Goal: Transaction & Acquisition: Purchase product/service

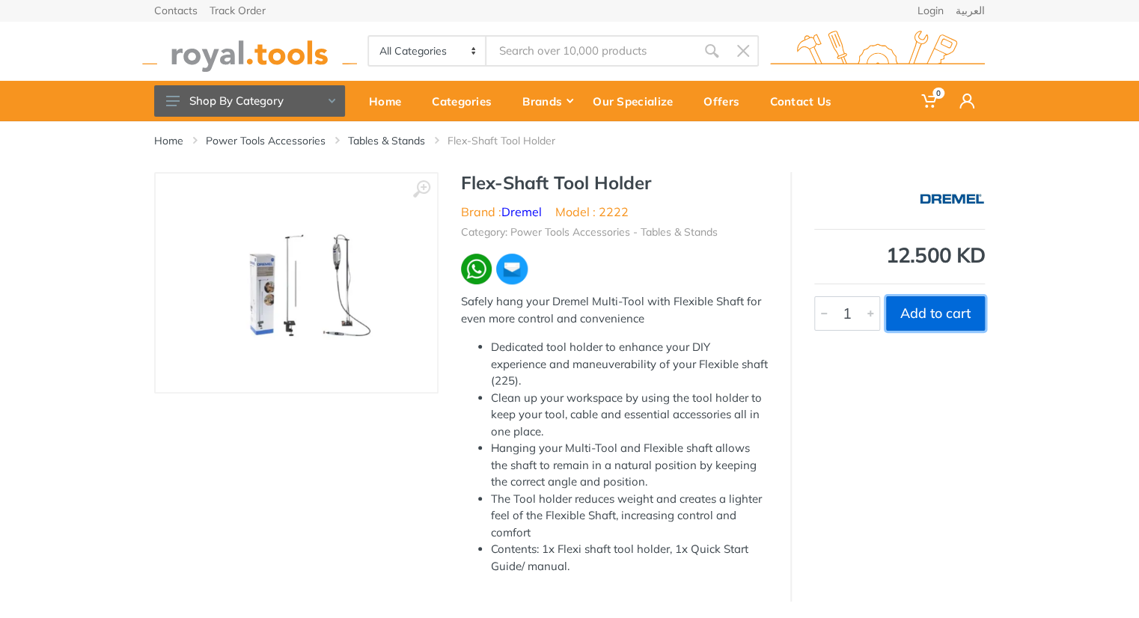
click at [946, 300] on button "Add to cart" at bounding box center [935, 313] width 99 height 34
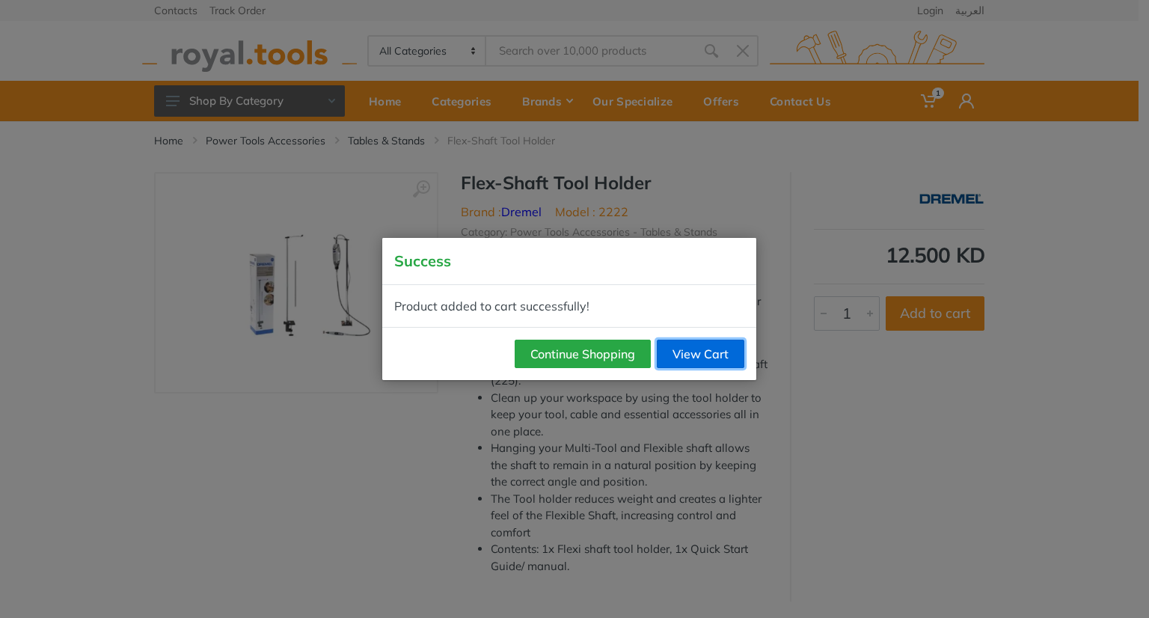
click at [698, 346] on link "View Cart" at bounding box center [701, 354] width 88 height 28
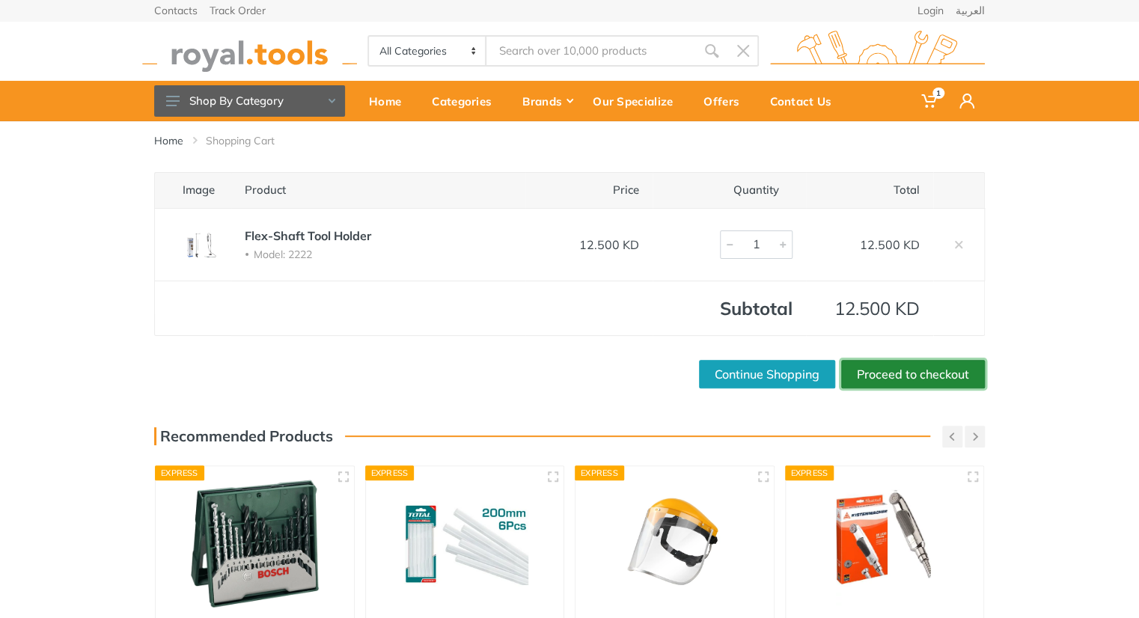
click at [898, 369] on link "Proceed to checkout" at bounding box center [913, 374] width 144 height 28
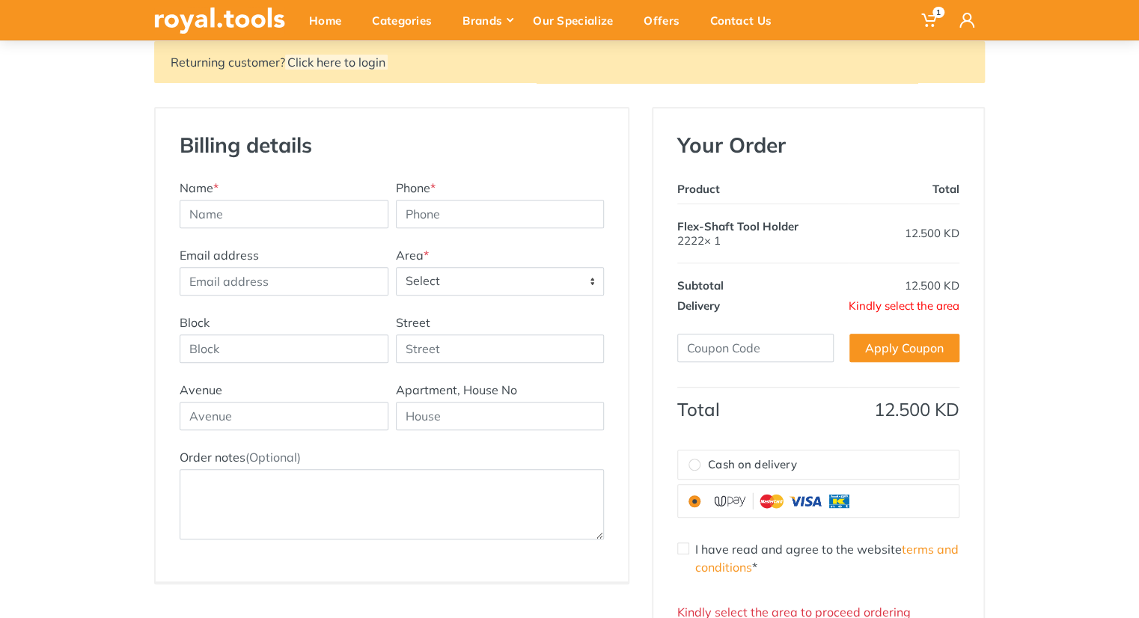
scroll to position [168, 0]
click at [248, 180] on div "Name *" at bounding box center [284, 203] width 216 height 49
click at [230, 220] on input "text" at bounding box center [284, 214] width 209 height 28
paste input "Ali AlOtaibi"
type input "Ali AlOtaibi"
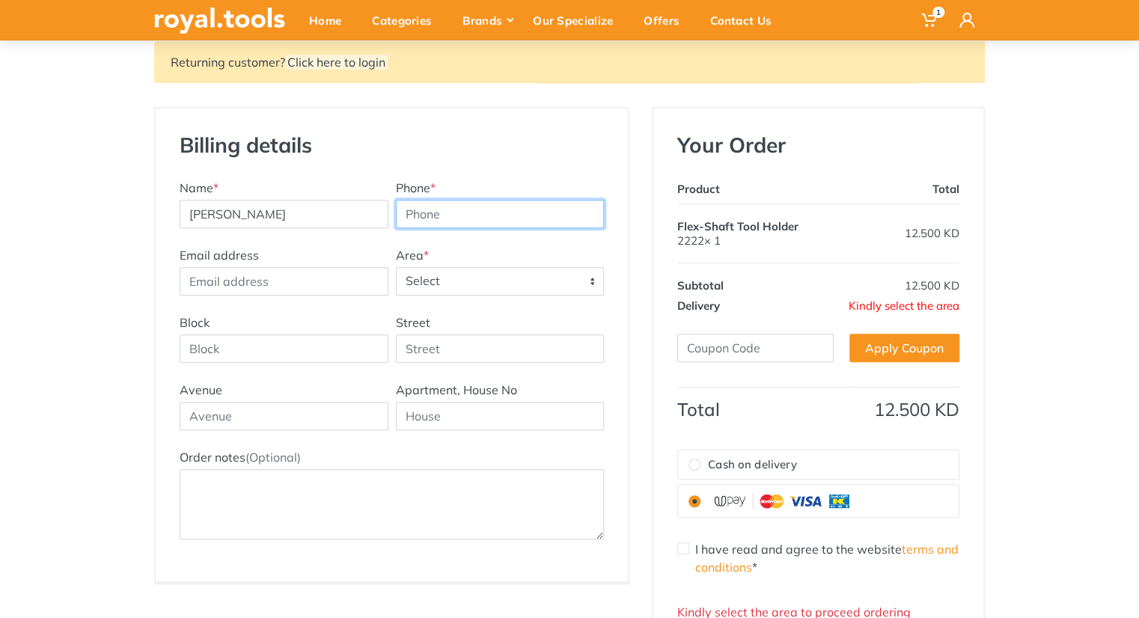
paste input "99454541"
type input "99454541"
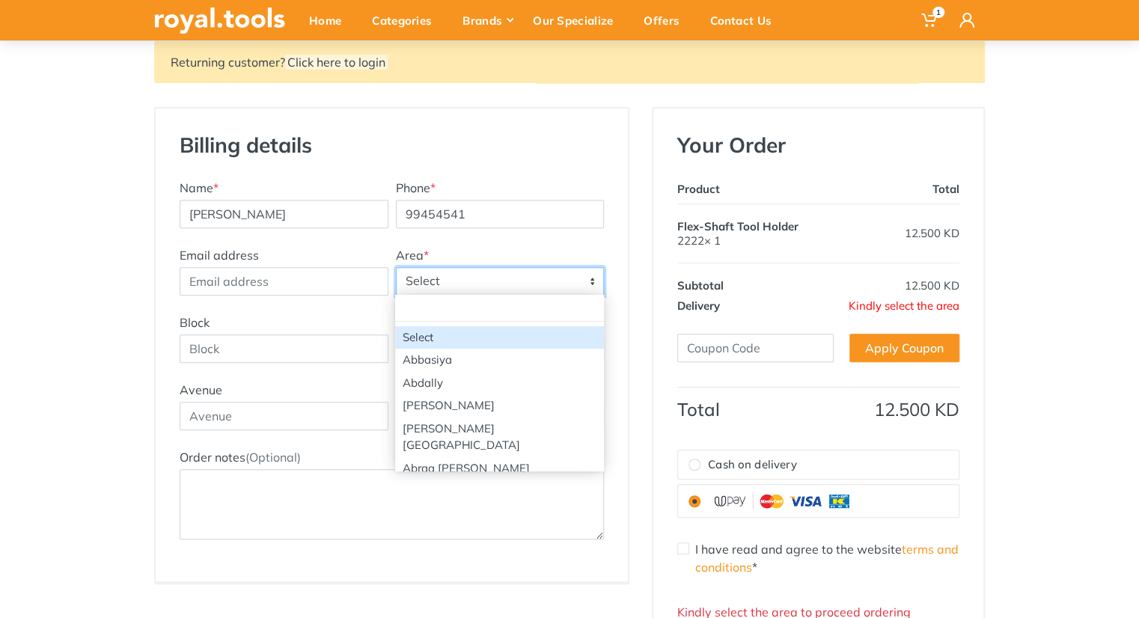
click at [488, 278] on span "Select" at bounding box center [500, 281] width 207 height 27
type input "mub"
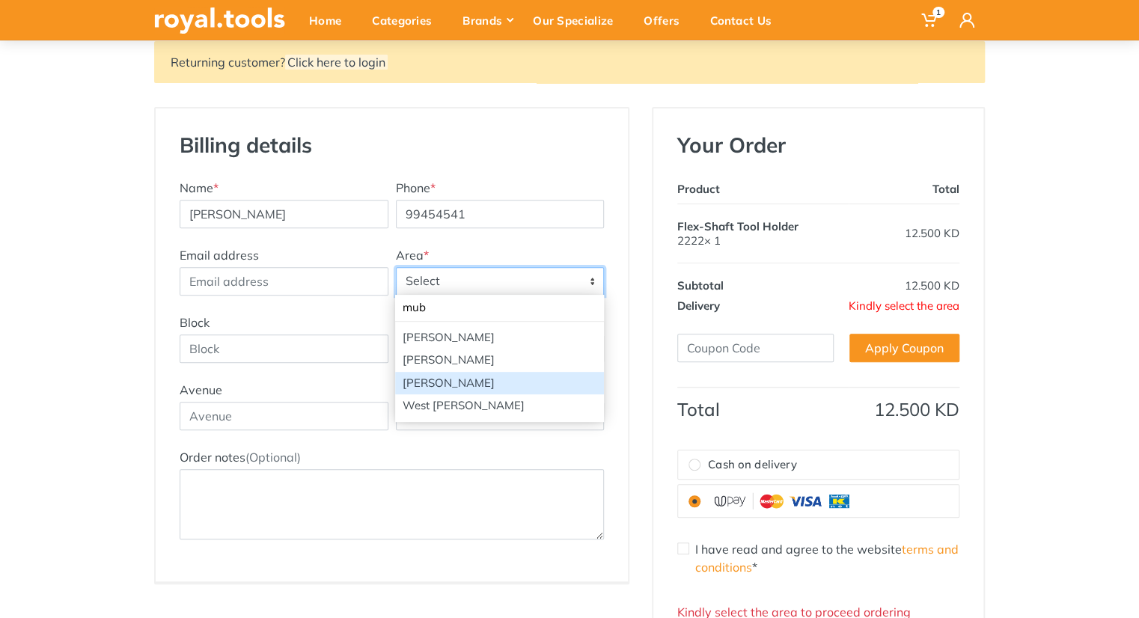
select select "79"
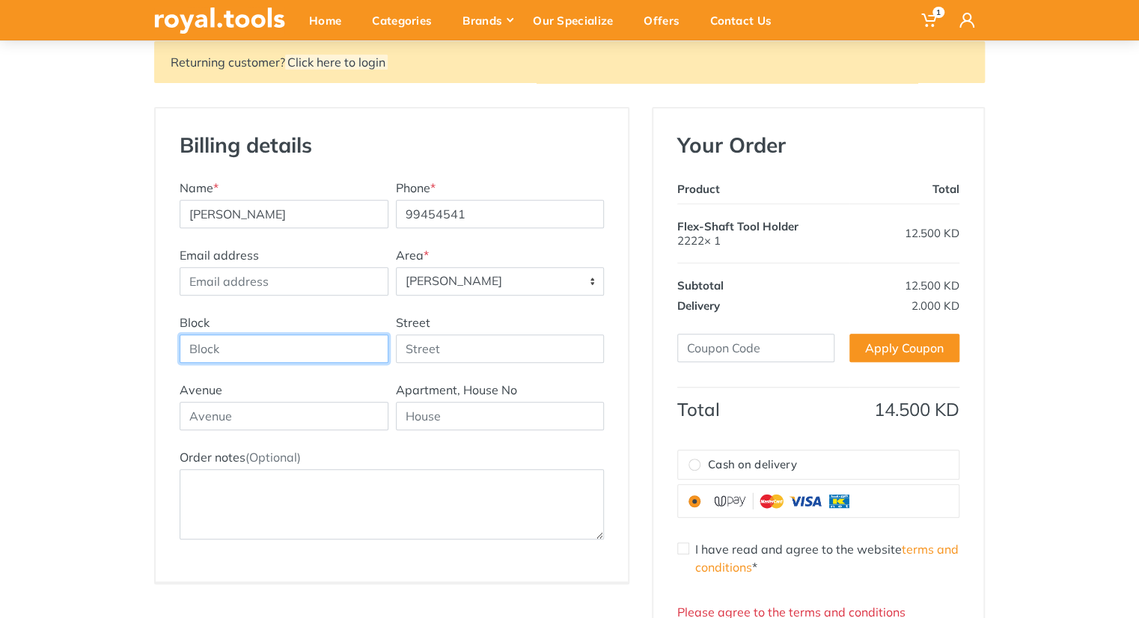
click at [284, 339] on input "Block" at bounding box center [284, 348] width 209 height 28
type input "4"
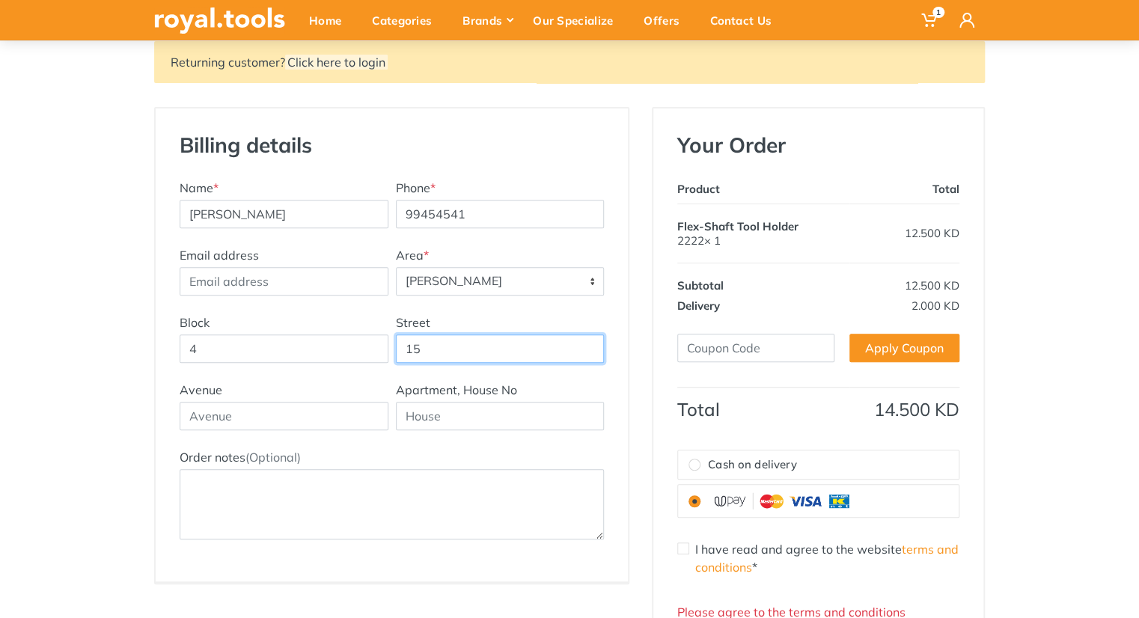
type input "15"
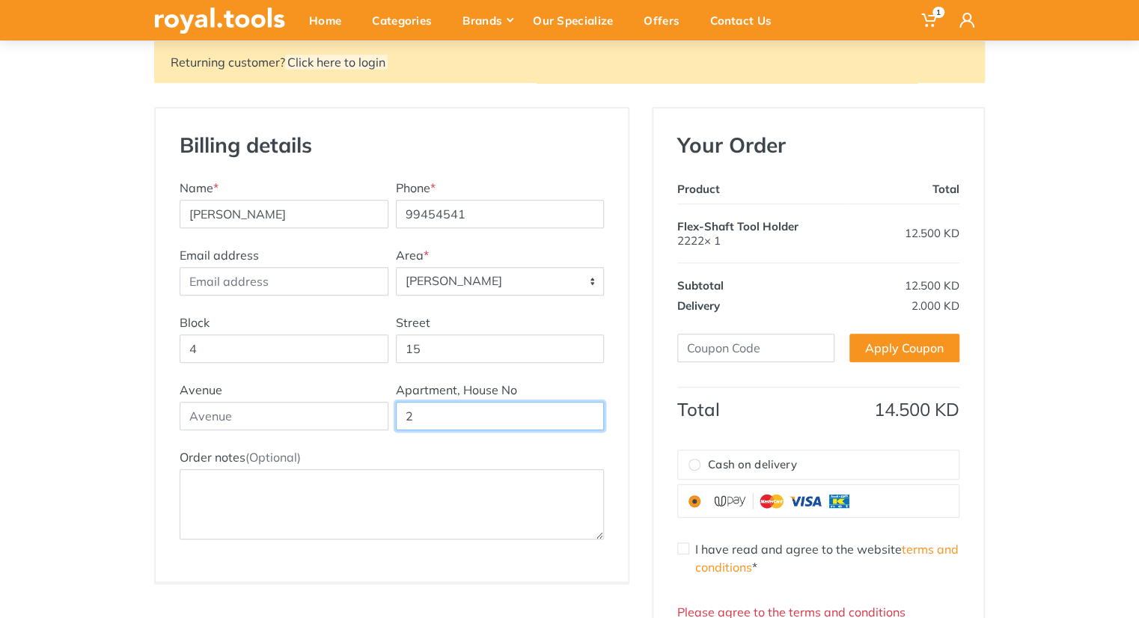
type input "2"
click at [764, 475] on label "Cash on delivery" at bounding box center [818, 464] width 281 height 29
click at [700, 471] on input "Cash on delivery" at bounding box center [694, 465] width 12 height 12
radio input "true"
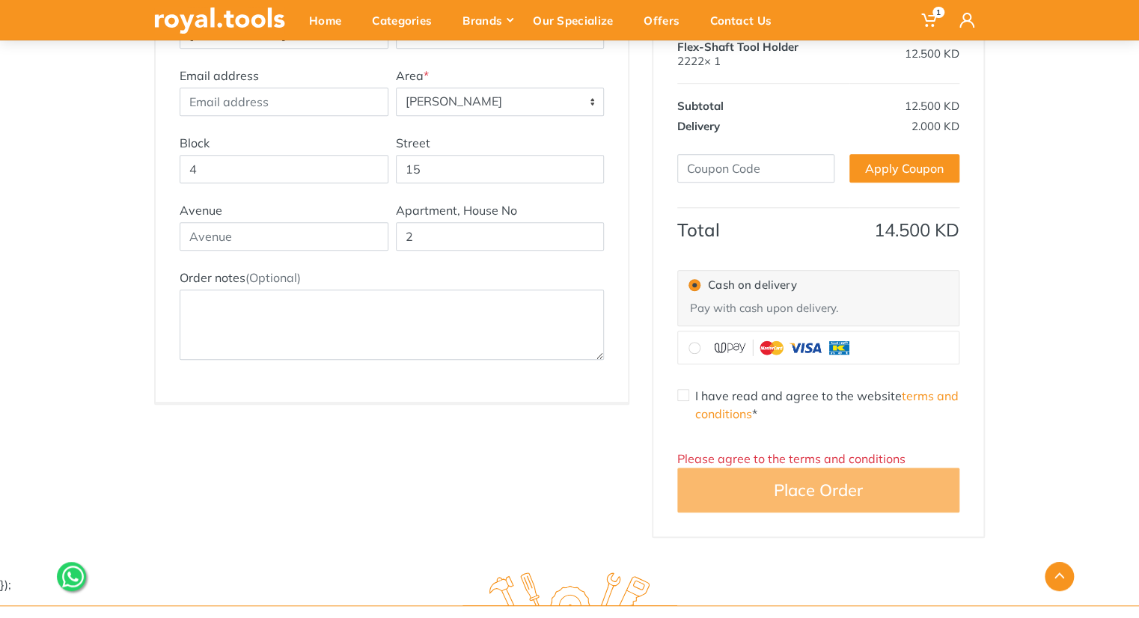
scroll to position [353, 0]
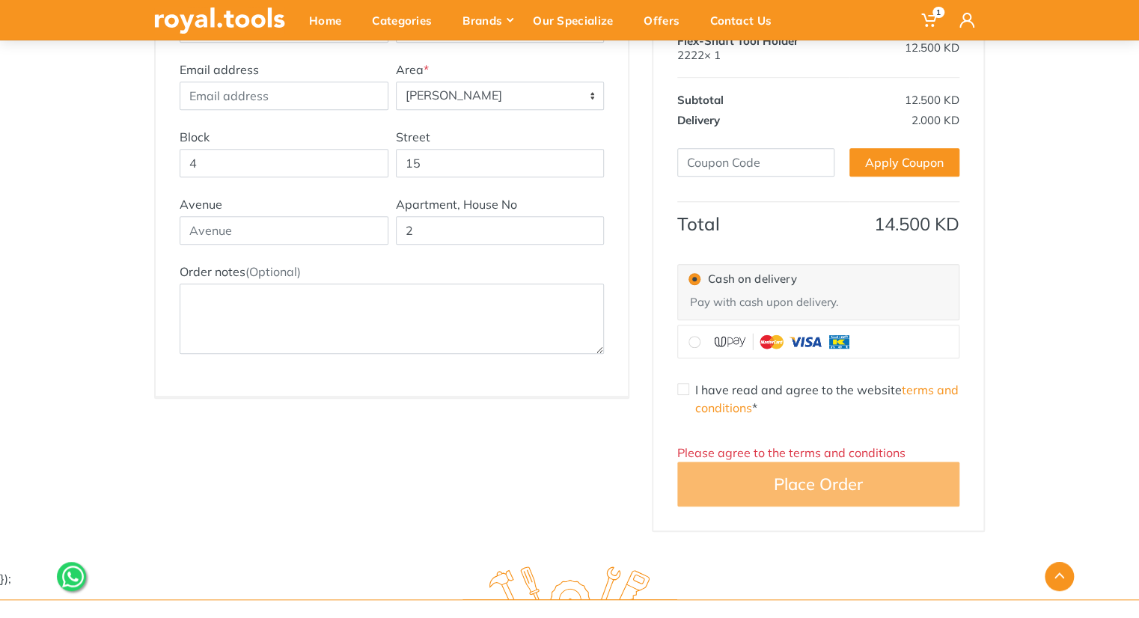
click at [679, 393] on input "I have read and agree to the website terms and conditions *" at bounding box center [683, 389] width 12 height 12
checkbox input "true"
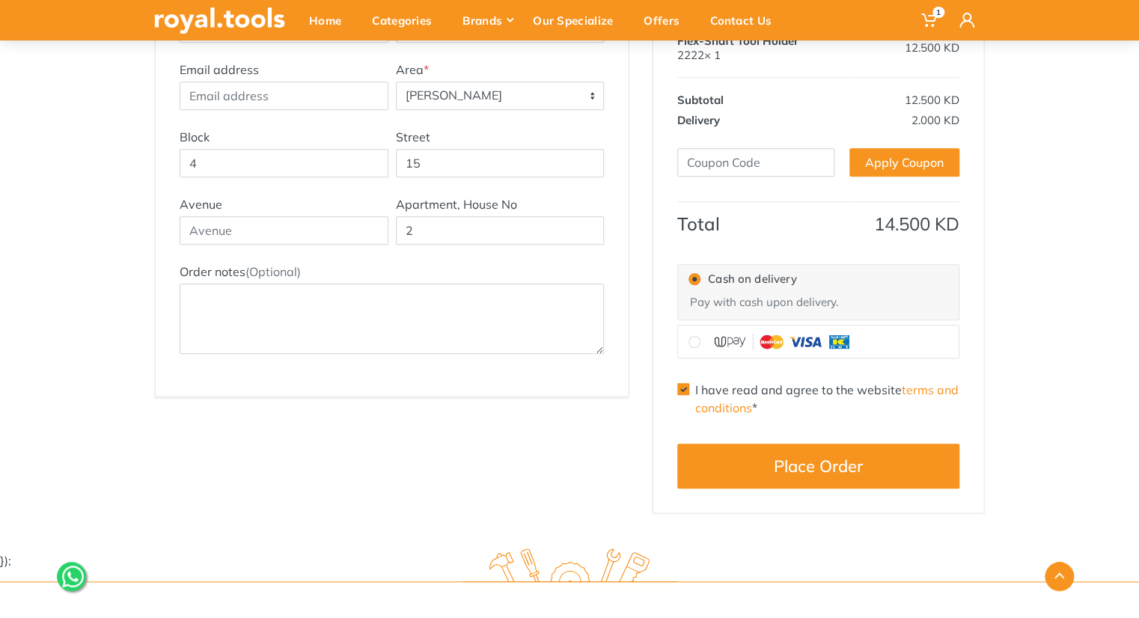
click at [776, 502] on div "Your Order Product Total Flex-Shaft Tool Holder 2222× 1 12.500 KD Subtotal Disc…" at bounding box center [818, 218] width 330 height 590
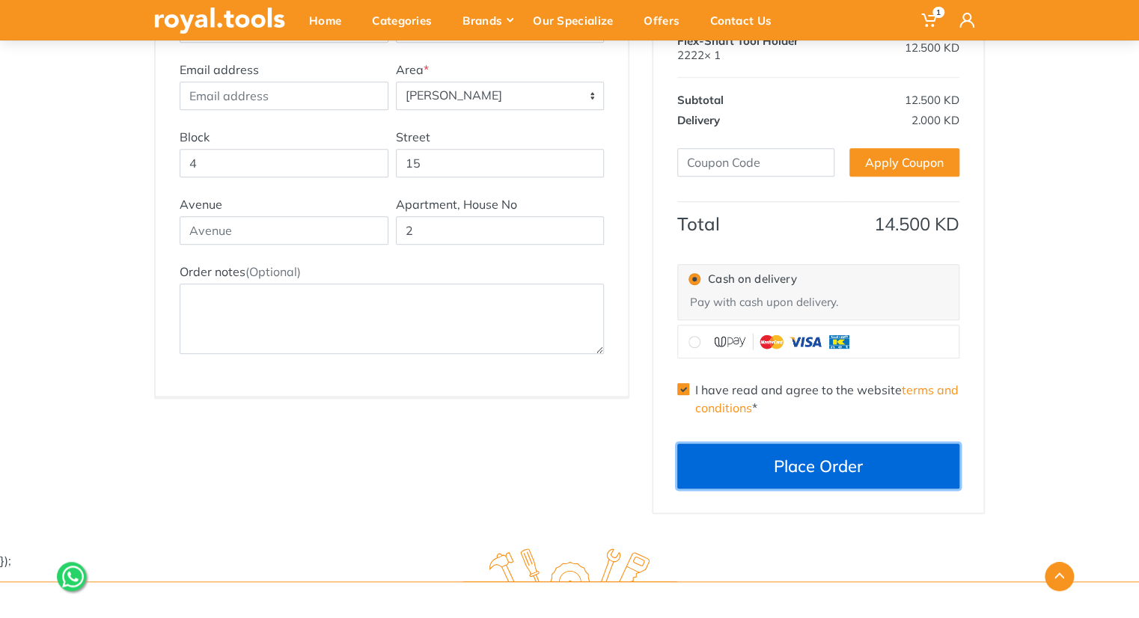
click at [773, 482] on button "Place Order" at bounding box center [818, 466] width 282 height 45
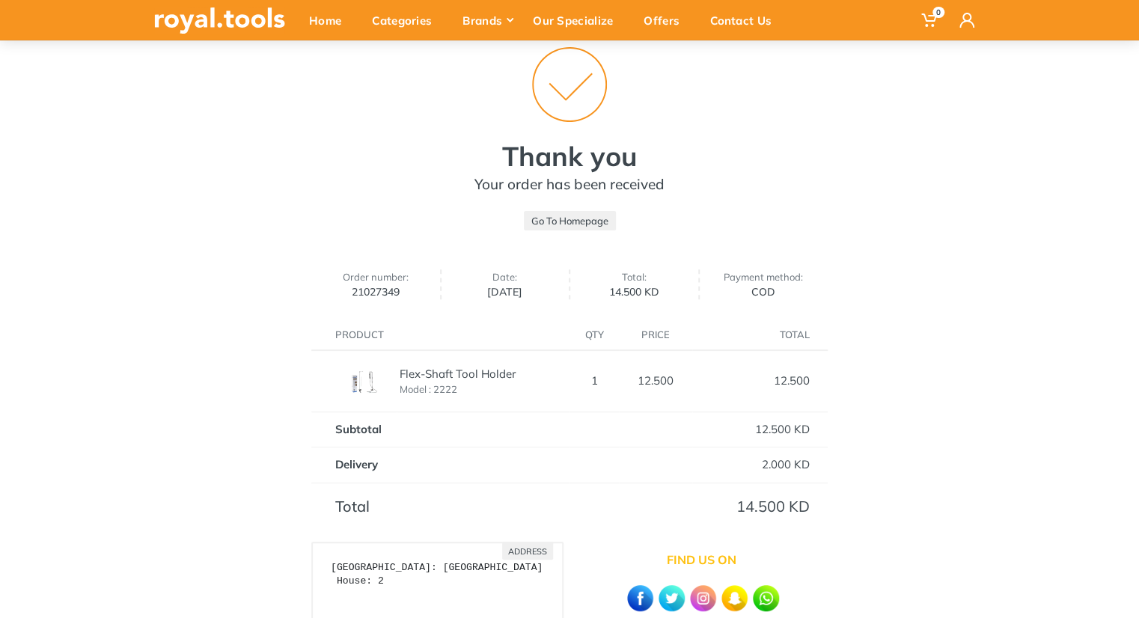
scroll to position [108, 0]
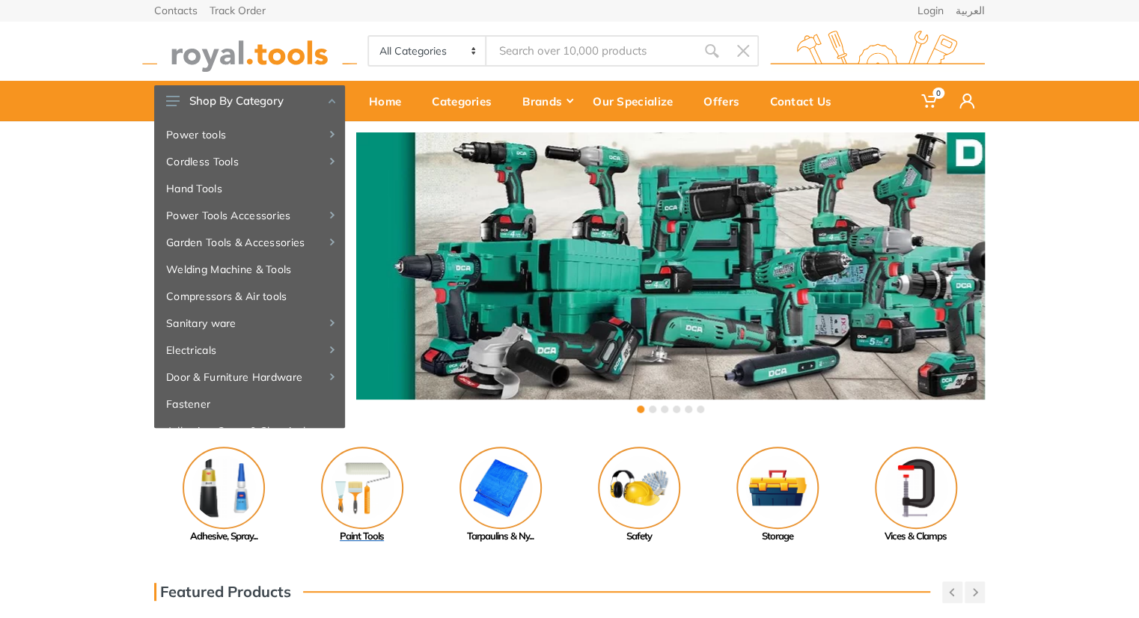
click at [335, 465] on img at bounding box center [362, 488] width 82 height 82
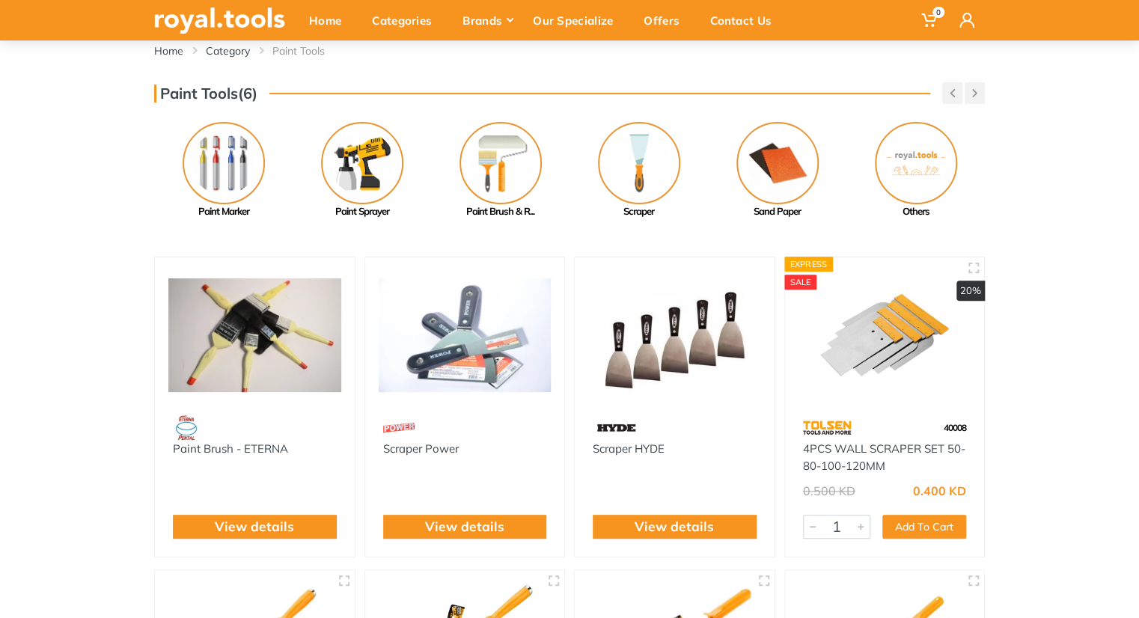
scroll to position [92, 0]
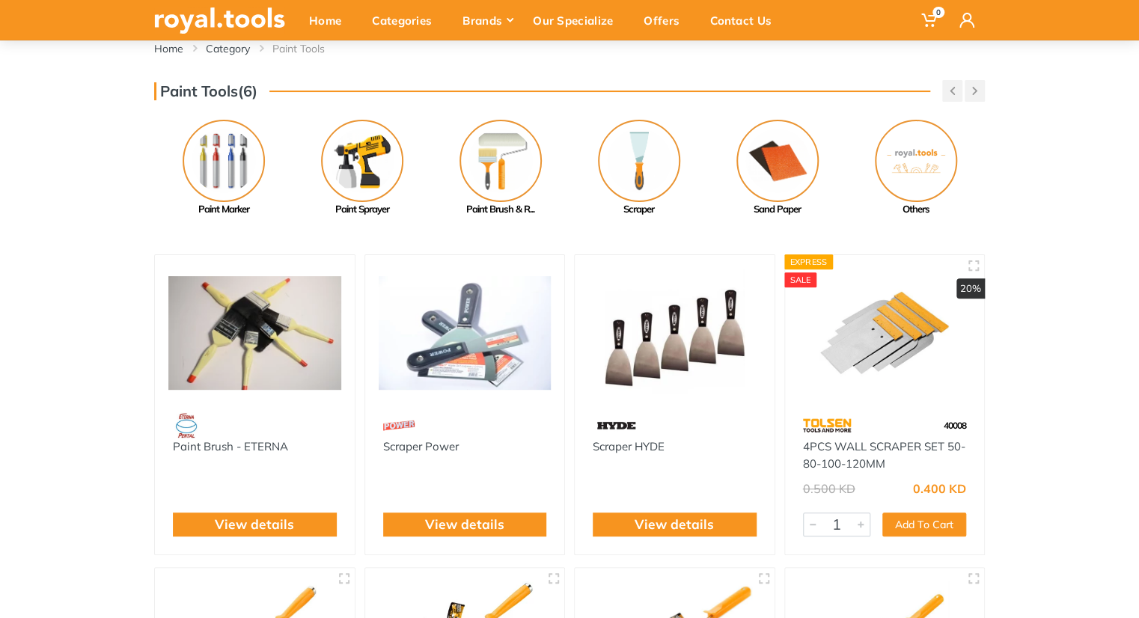
click at [224, 340] on img at bounding box center [254, 333] width 173 height 129
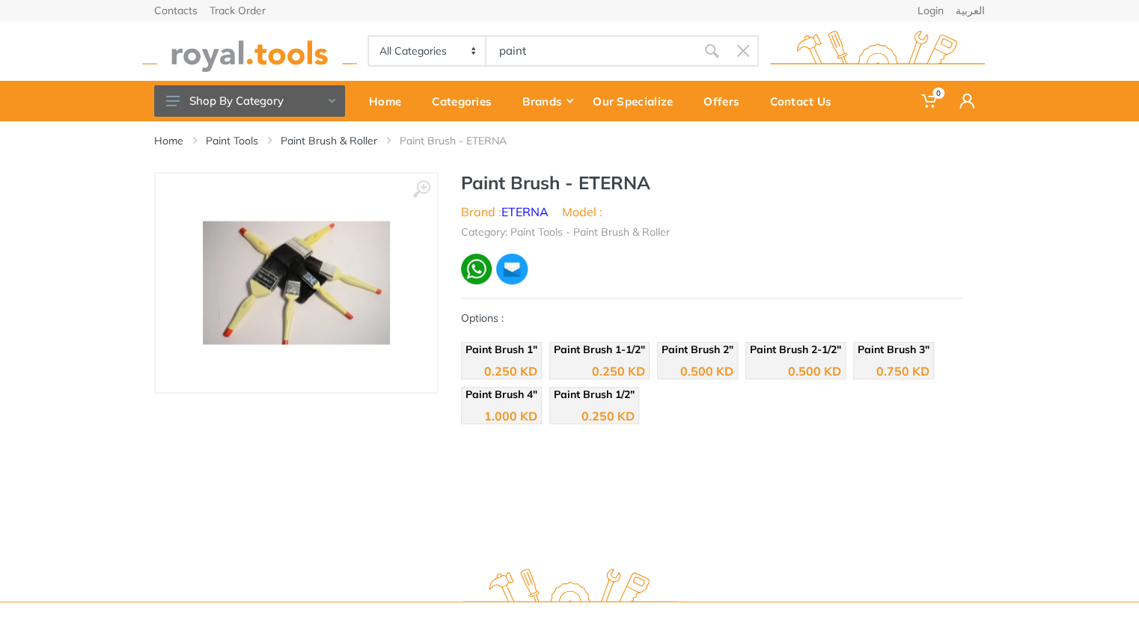
type input "paint"
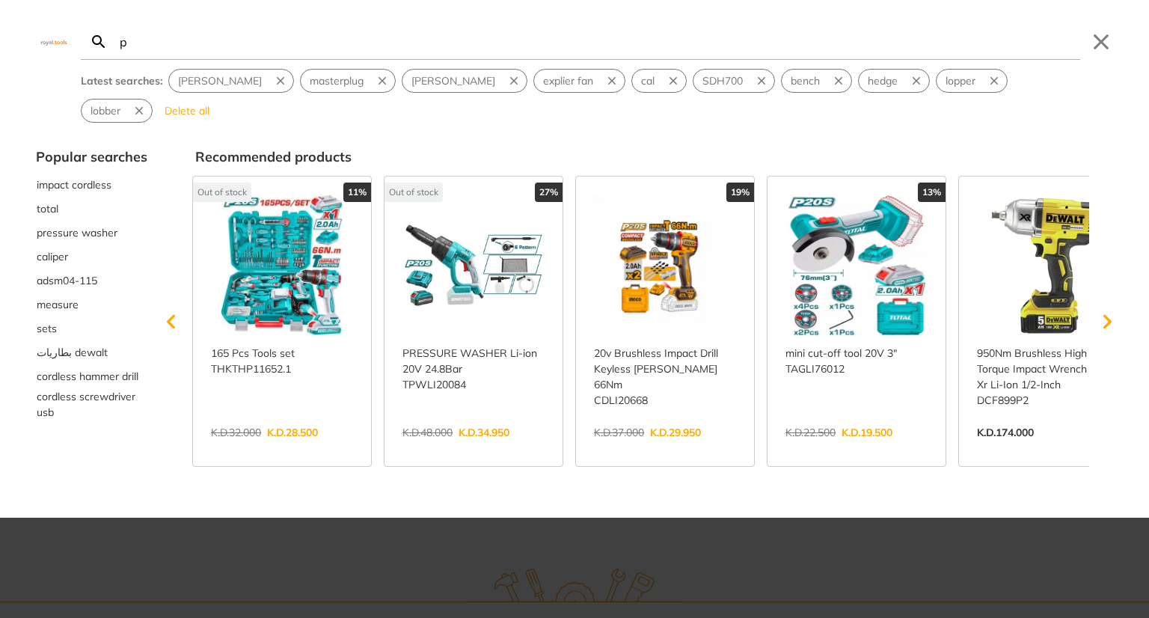
type input "p"
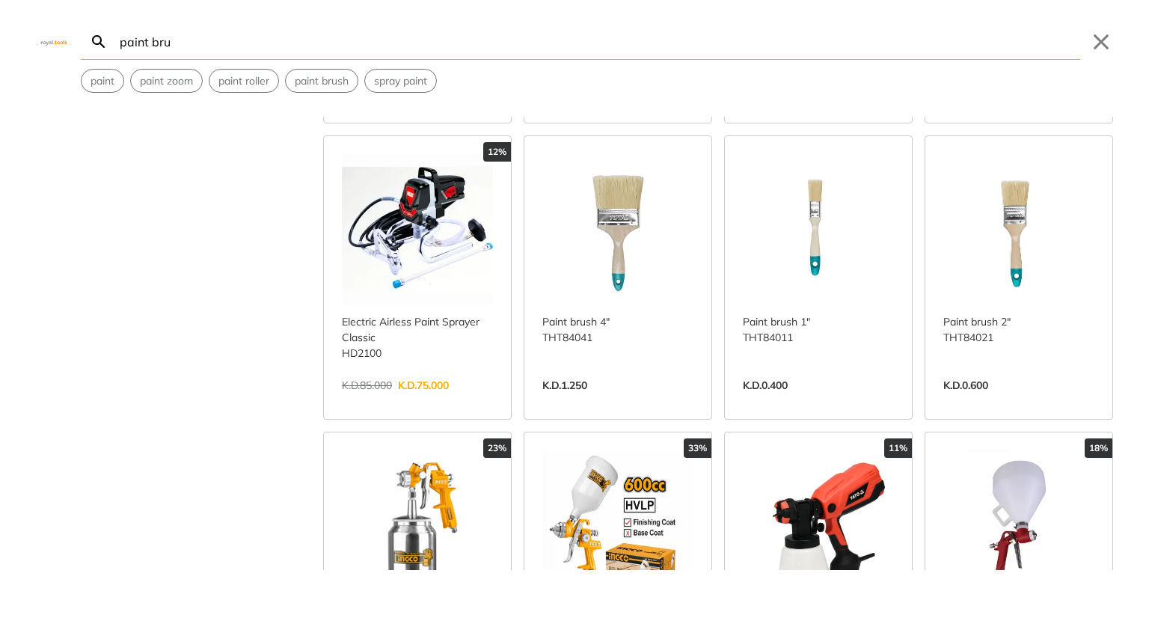
scroll to position [305, 0]
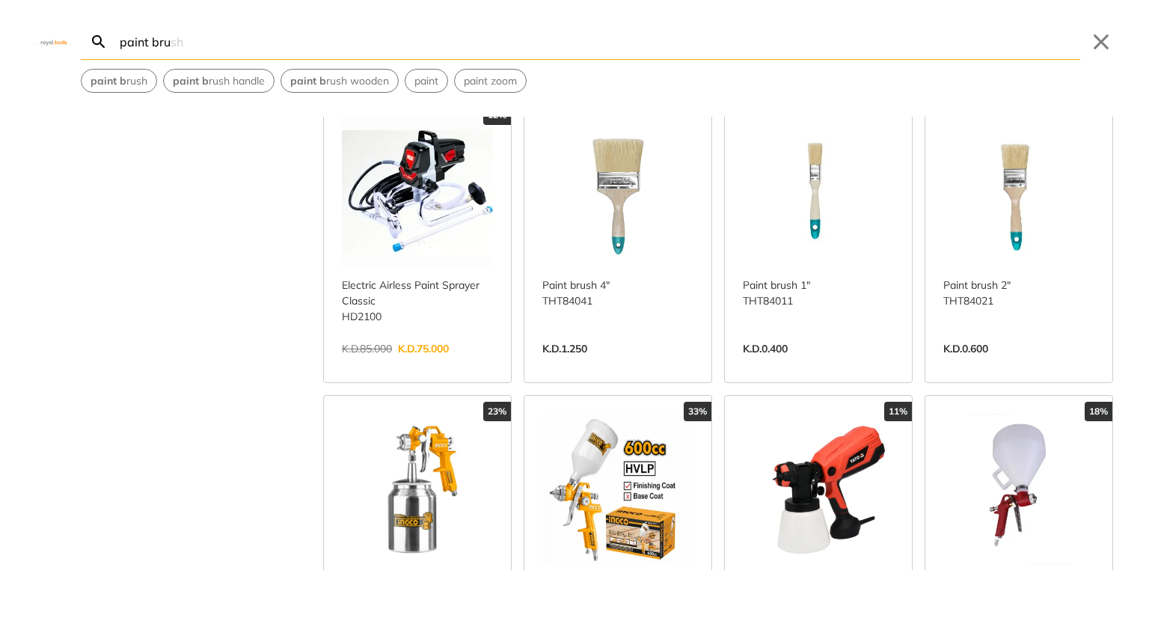
scroll to position [338, 0]
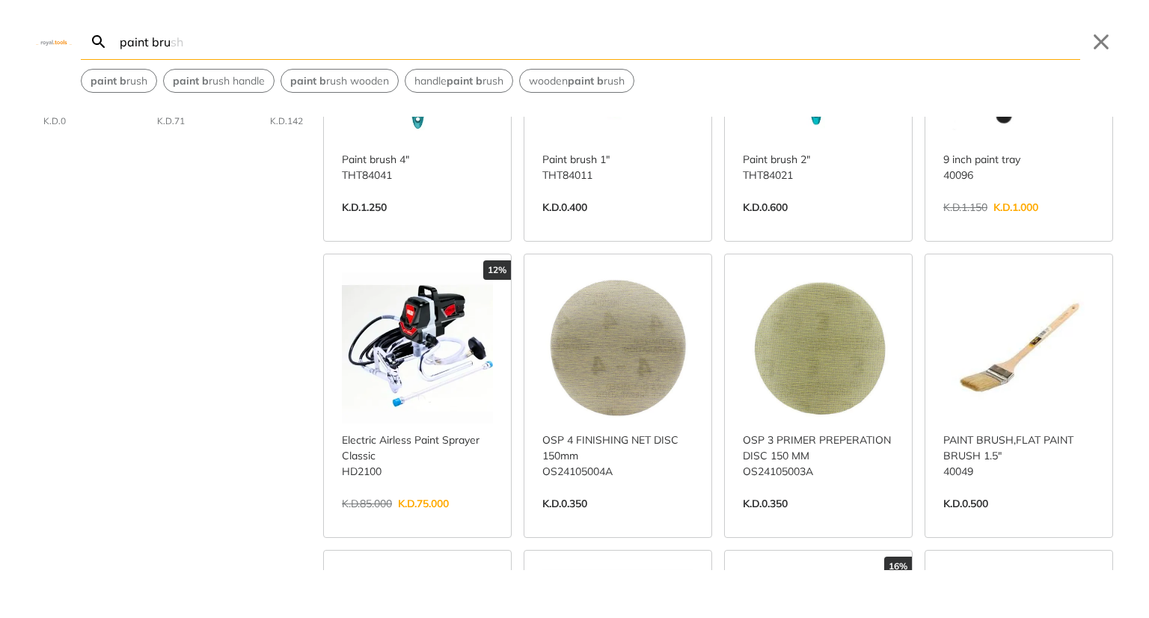
scroll to position [215, 0]
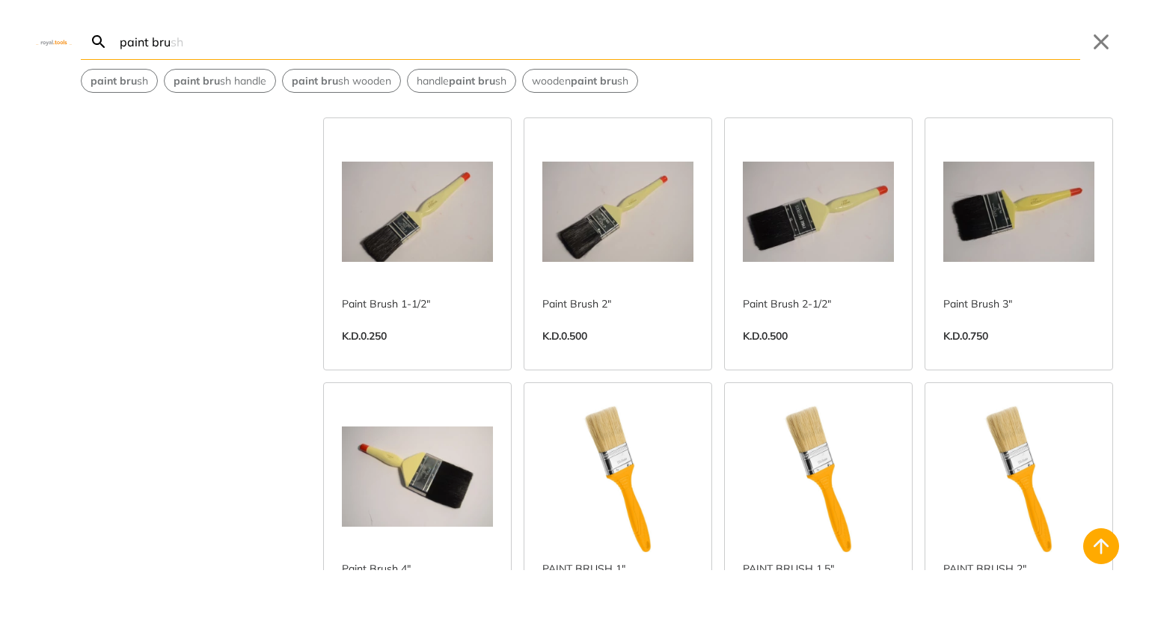
scroll to position [915, 0]
click at [449, 43] on input "paint bru" at bounding box center [599, 41] width 964 height 35
type input "س"
type input "a"
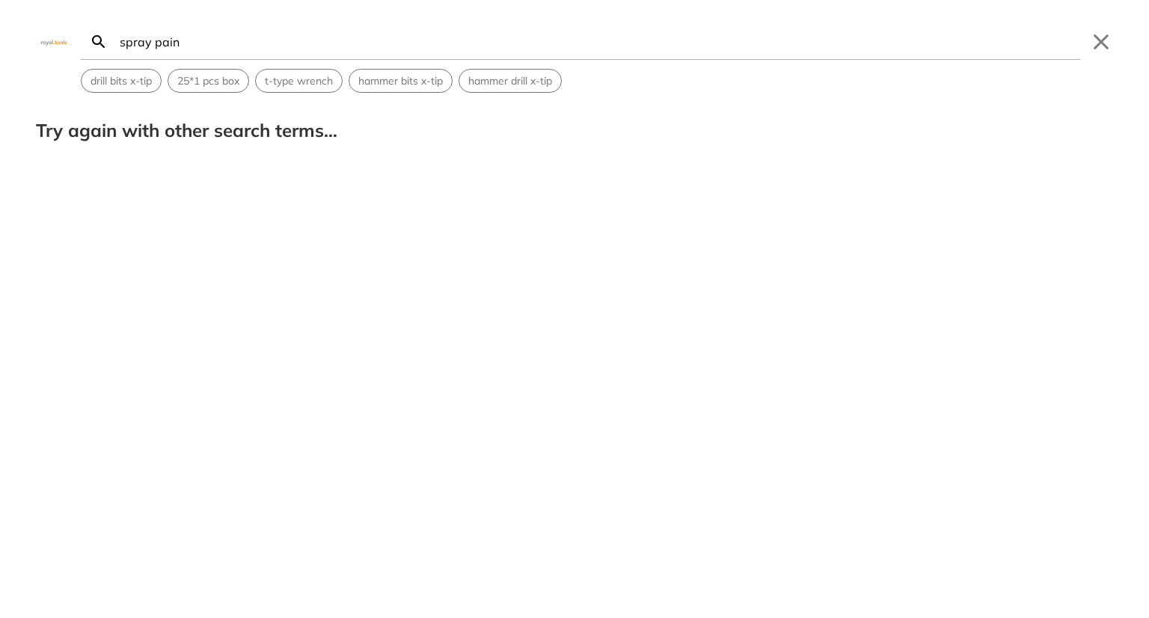
type input "spray pain"
click at [331, 34] on input "spray pain" at bounding box center [599, 41] width 964 height 35
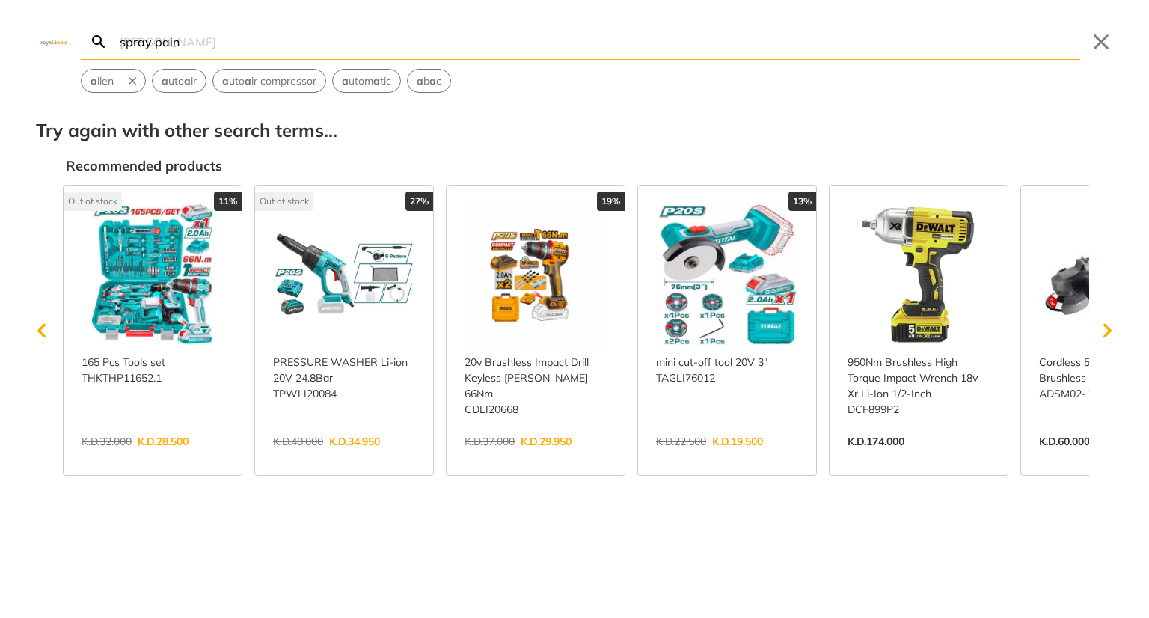
click at [421, 40] on input "spray pain" at bounding box center [599, 41] width 964 height 35
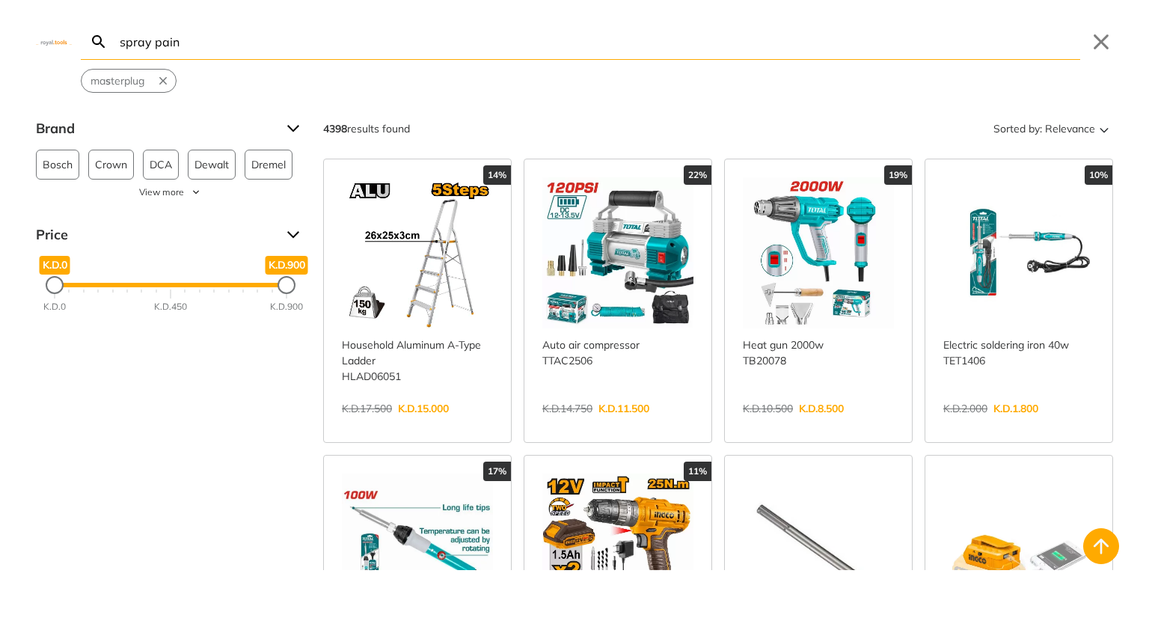
click at [495, 40] on input "spray pain" at bounding box center [599, 41] width 964 height 35
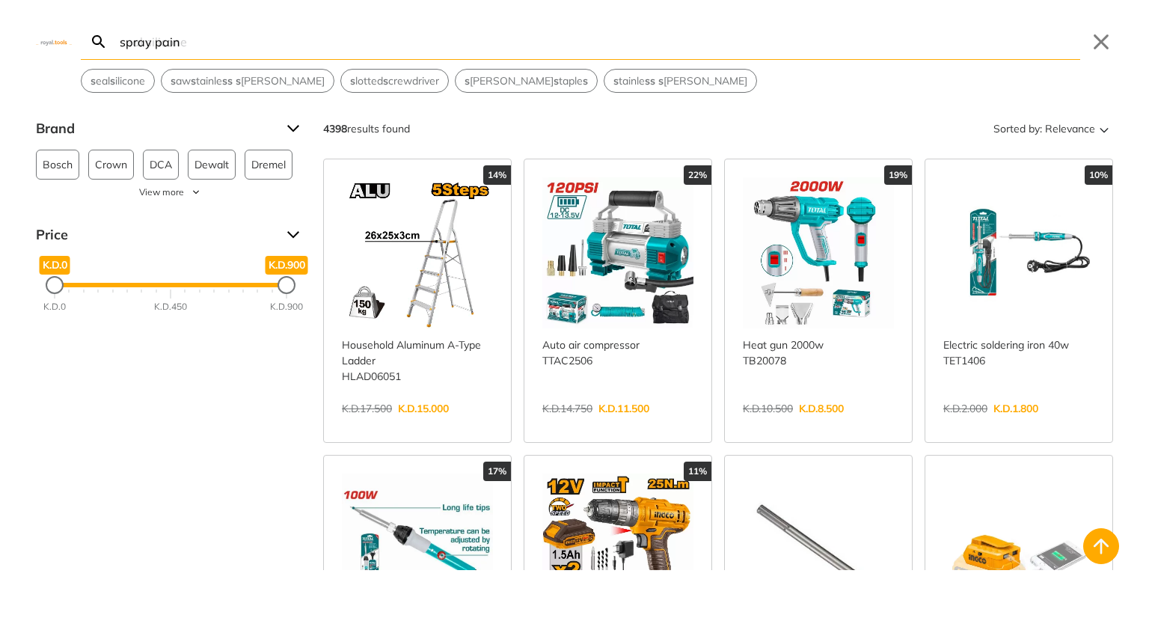
click at [468, 37] on input "spray pain" at bounding box center [599, 41] width 964 height 35
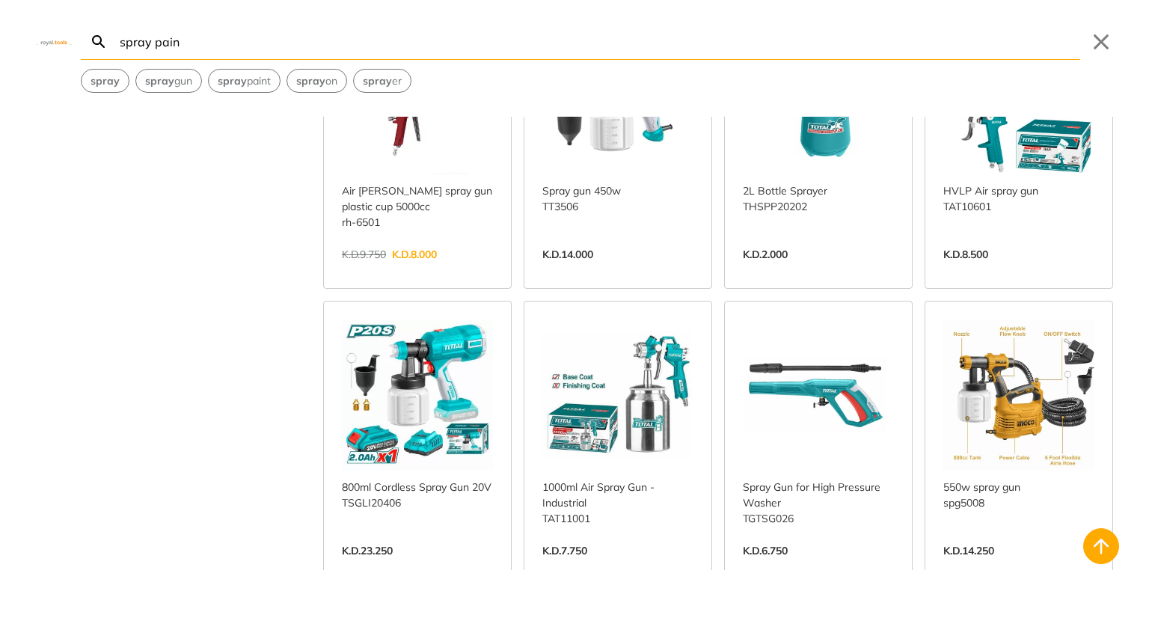
scroll to position [730, 0]
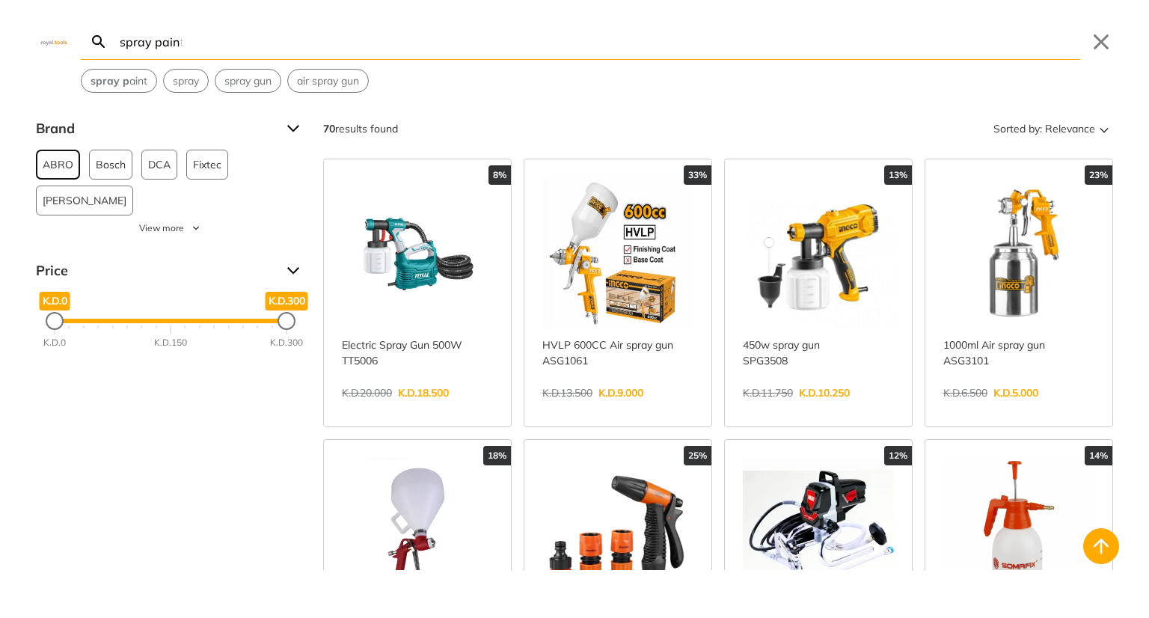
click at [59, 163] on span "ABRO" at bounding box center [58, 164] width 31 height 28
